Goal: Check status: Check status

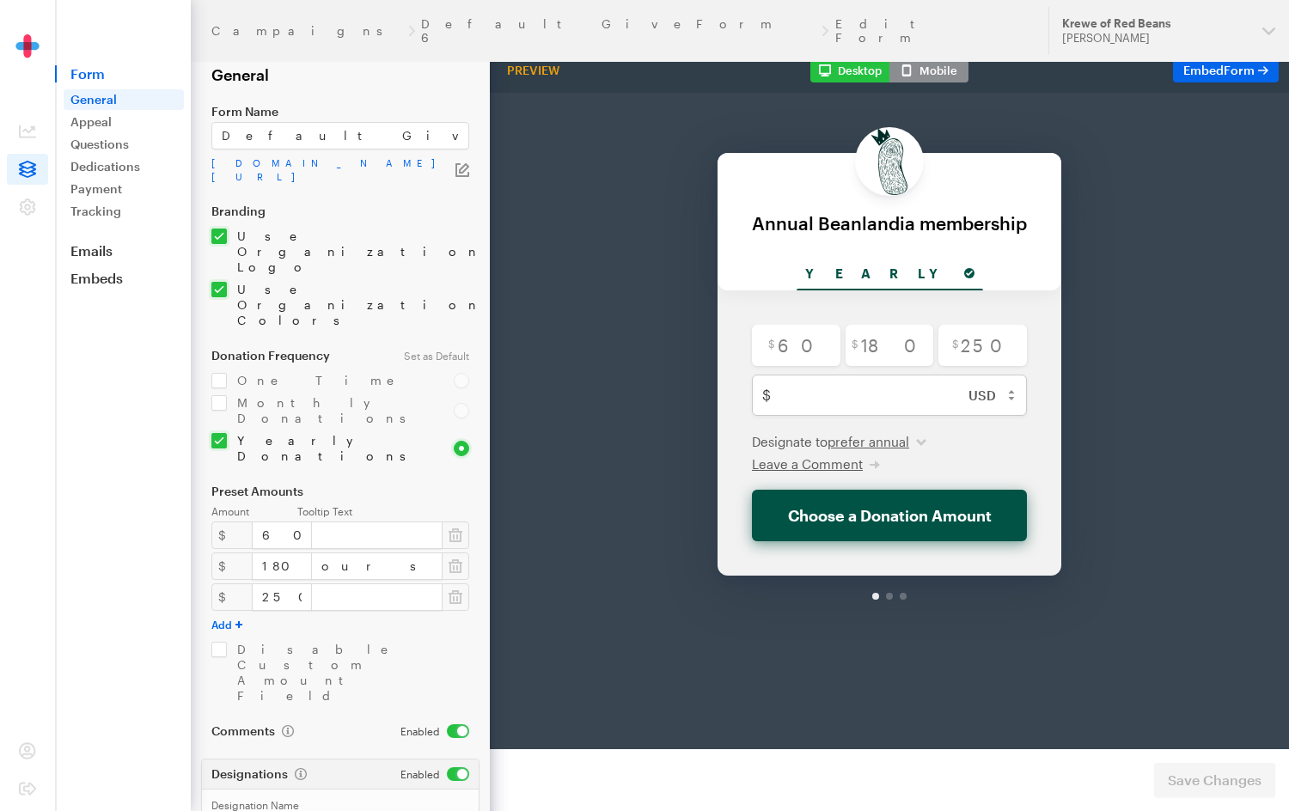
click at [25, 43] on img at bounding box center [28, 57] width 86 height 47
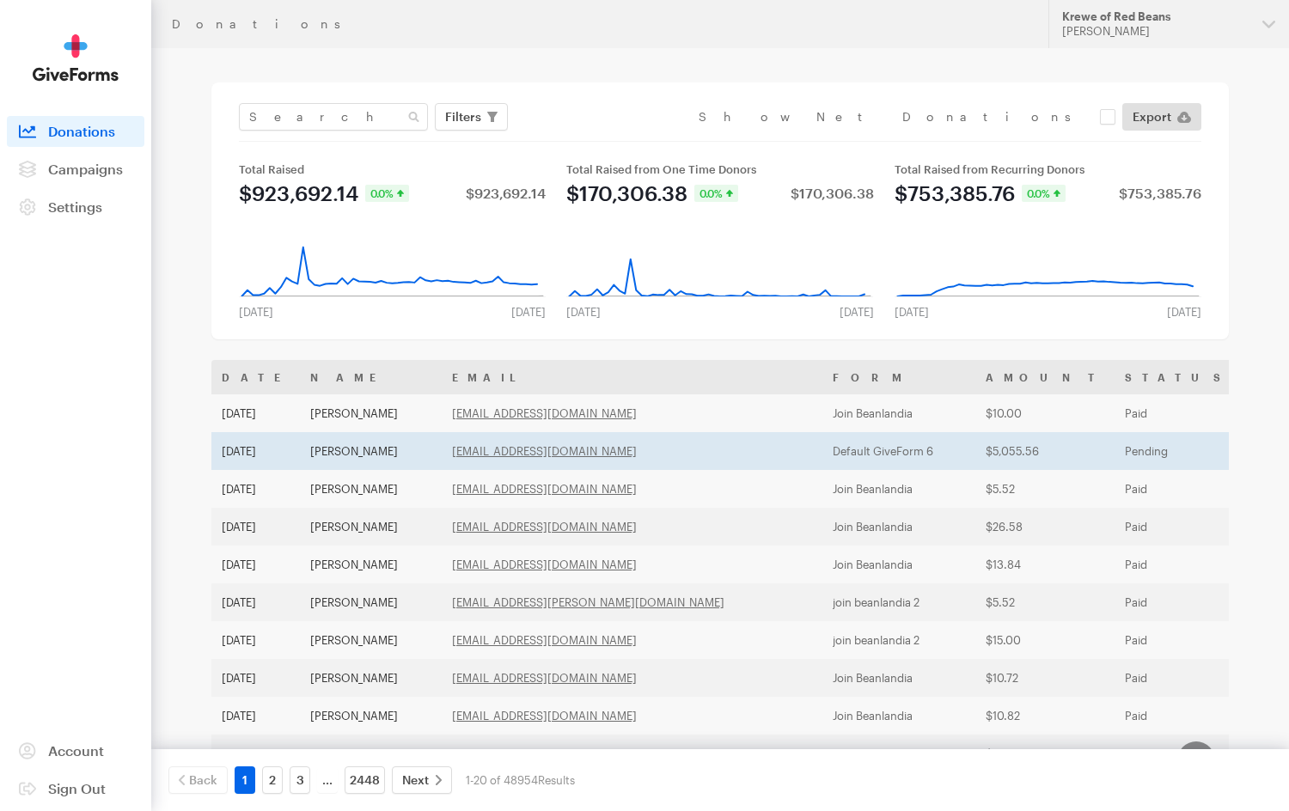
click at [364, 453] on td "Matt Wisdom" at bounding box center [371, 451] width 142 height 38
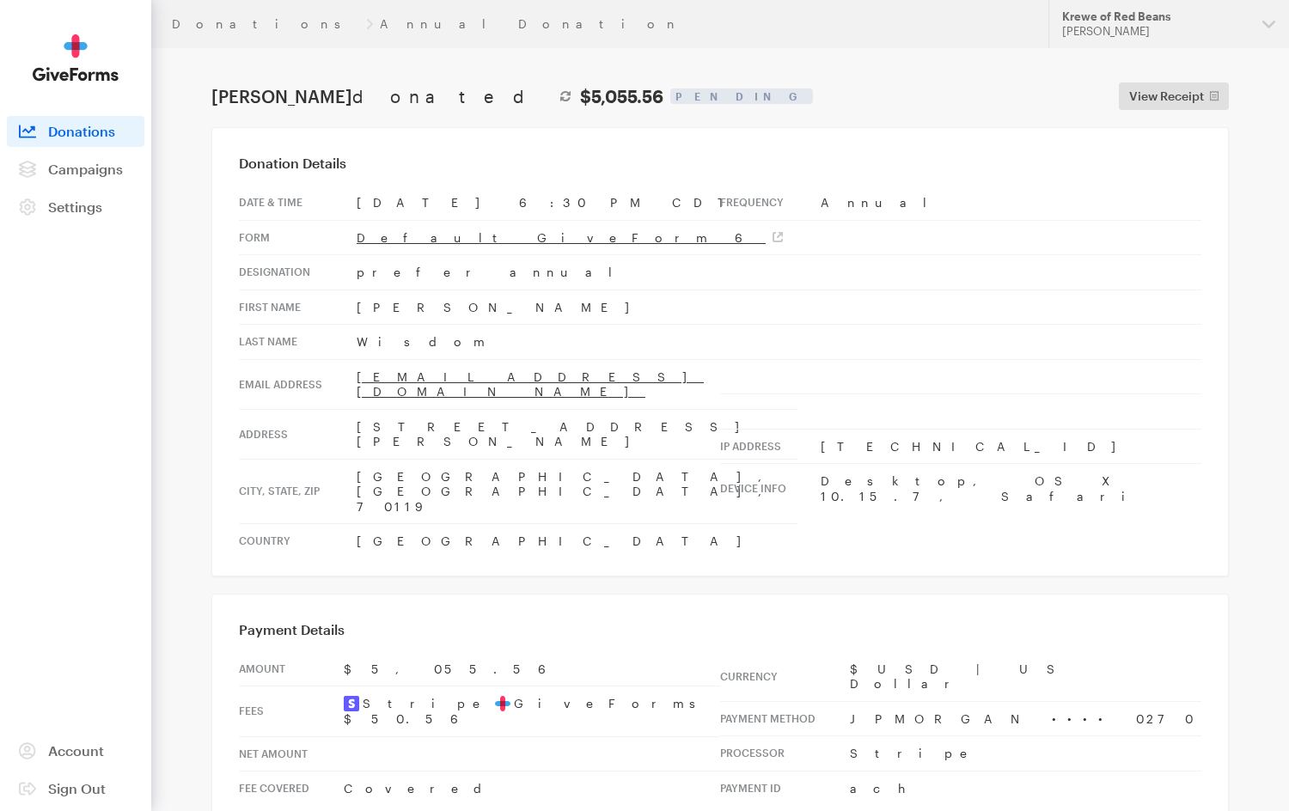
drag, startPoint x: 538, startPoint y: 368, endPoint x: 352, endPoint y: 380, distance: 186.1
click at [352, 380] on tr "Email address matt.wisdom@gmail.com" at bounding box center [518, 384] width 559 height 50
copy tr "[EMAIL_ADDRESS][DOMAIN_NAME]"
click at [96, 127] on span "Donations" at bounding box center [81, 131] width 67 height 16
